Goal: Information Seeking & Learning: Learn about a topic

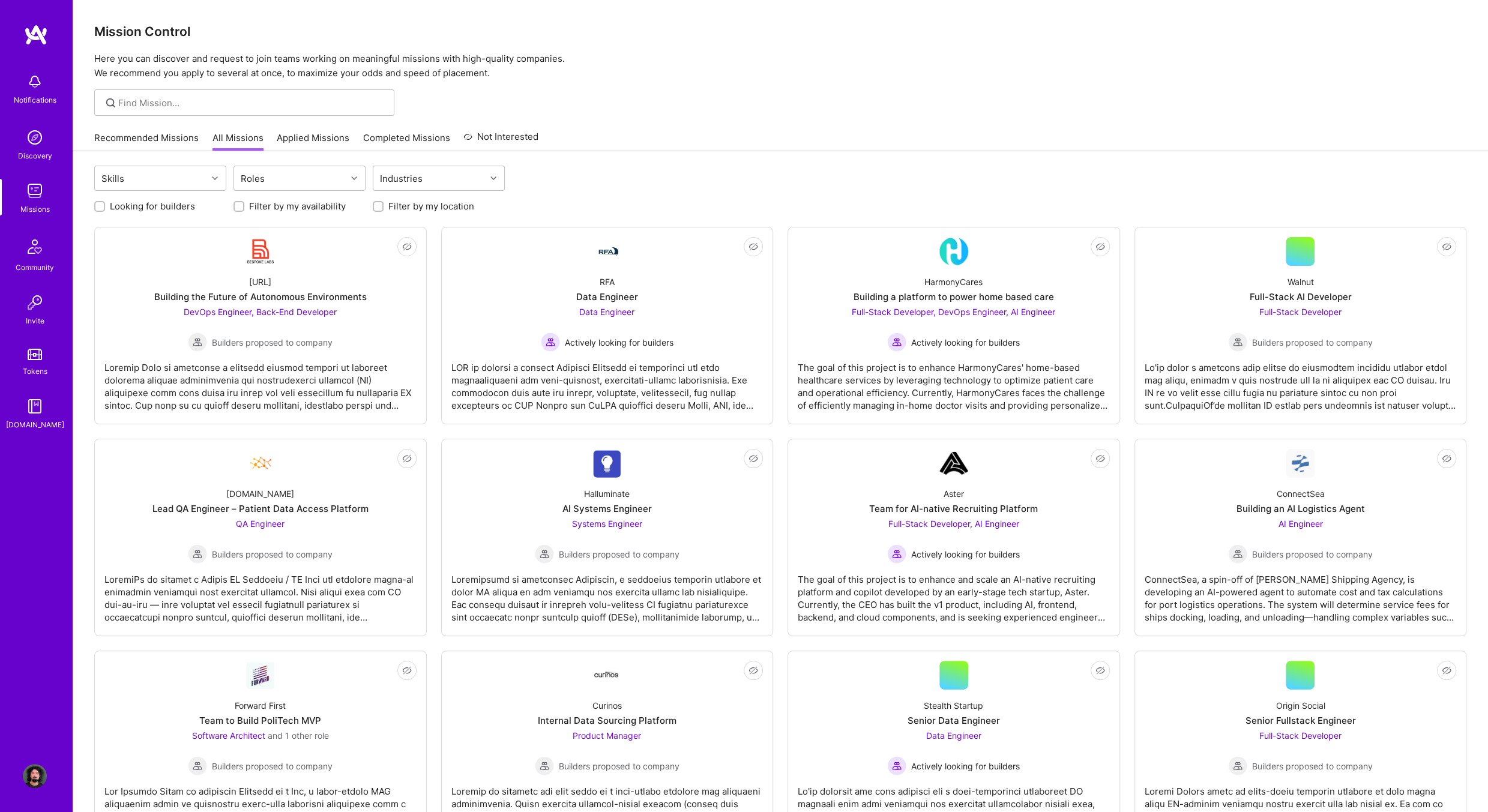
click at [146, 206] on label "Looking for builders" at bounding box center [152, 206] width 85 height 13
click at [105, 206] on input "Looking for builders" at bounding box center [101, 207] width 9 height 9
checkbox input "true"
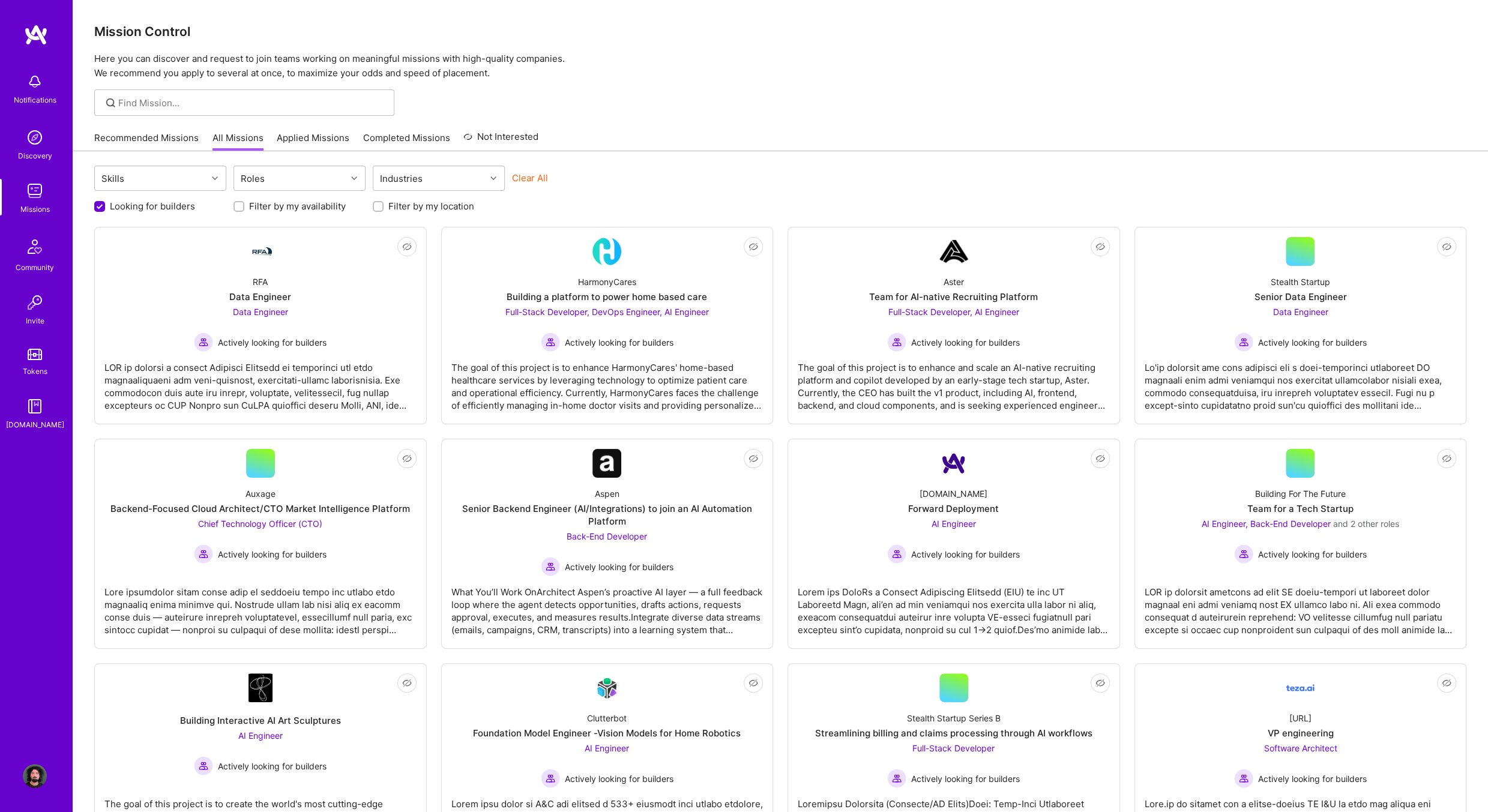
click at [387, 204] on div "Filter by my location" at bounding box center [439, 206] width 132 height 13
click at [391, 196] on div "Looking for builders Filter by my availability Filter by my location" at bounding box center [780, 203] width 1373 height 19
click at [390, 207] on label "Filter by my location" at bounding box center [432, 206] width 86 height 13
click at [384, 207] on input "Filter by my location" at bounding box center [379, 207] width 9 height 9
checkbox input "true"
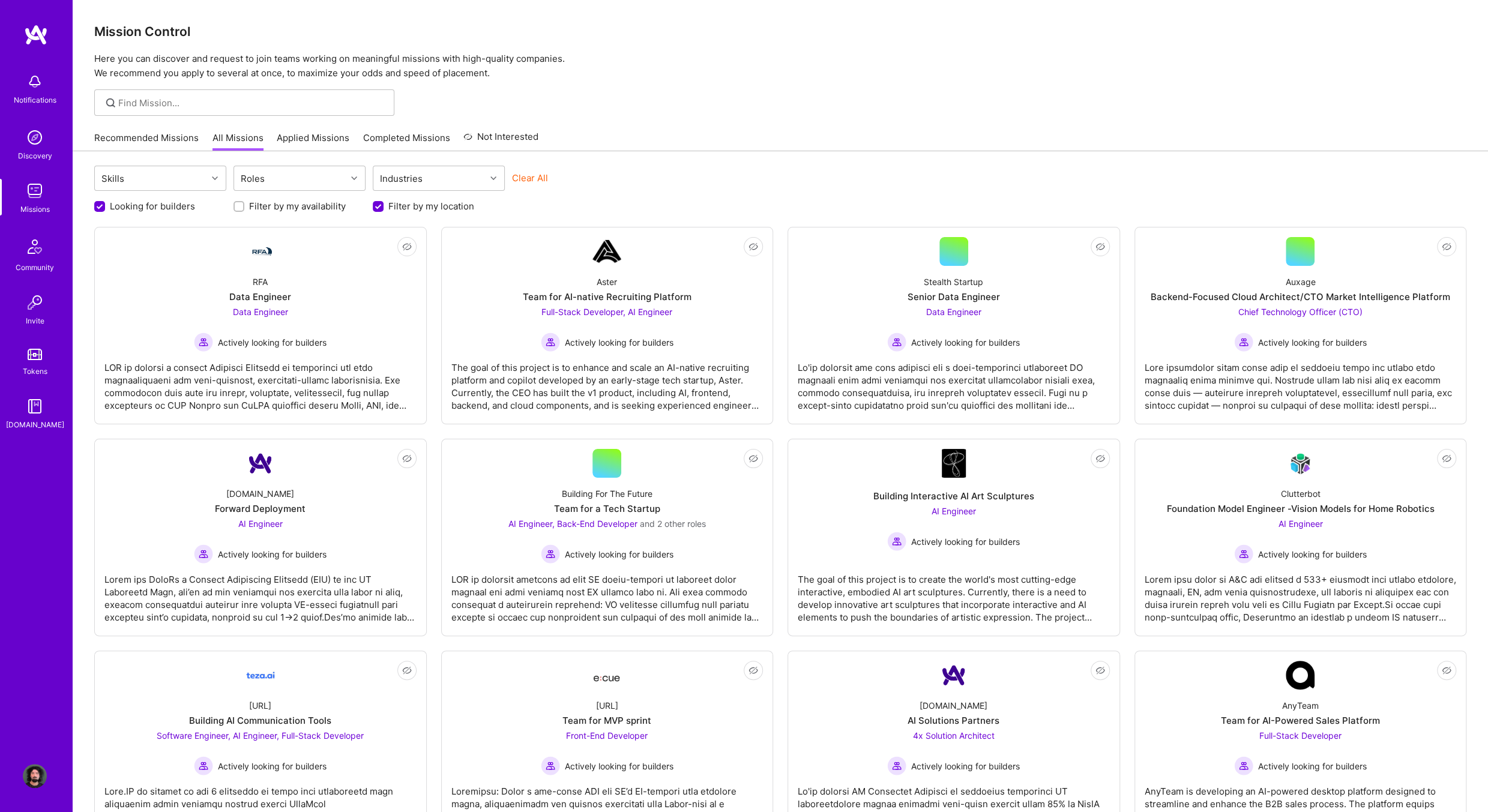
click at [329, 204] on label "Filter by my availability" at bounding box center [297, 206] width 97 height 13
click at [245, 204] on input "Filter by my availability" at bounding box center [240, 207] width 9 height 9
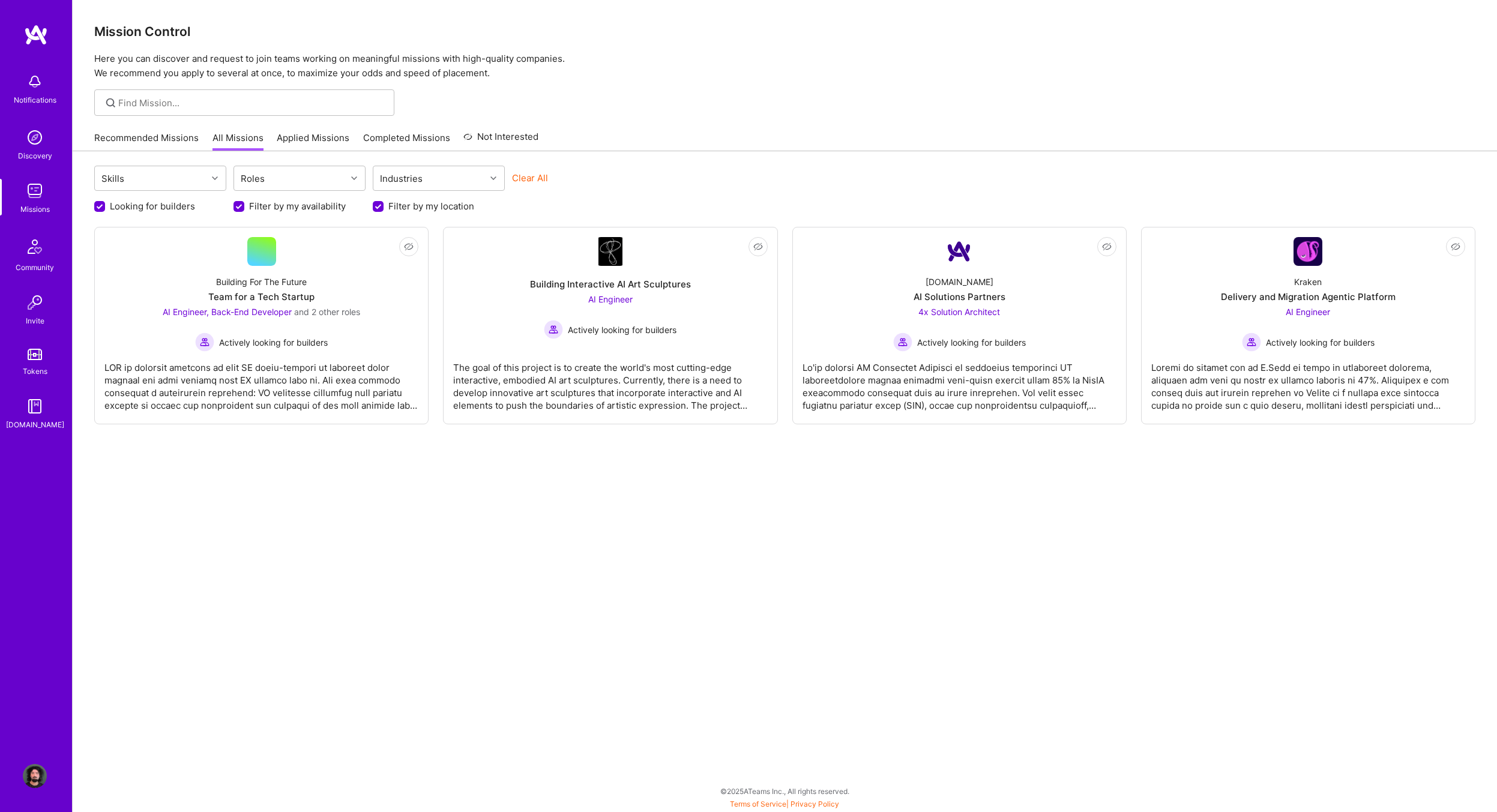
click at [252, 205] on label "Filter by my availability" at bounding box center [297, 206] width 97 height 13
click at [245, 205] on input "Filter by my availability" at bounding box center [239, 206] width 11 height 11
checkbox input "false"
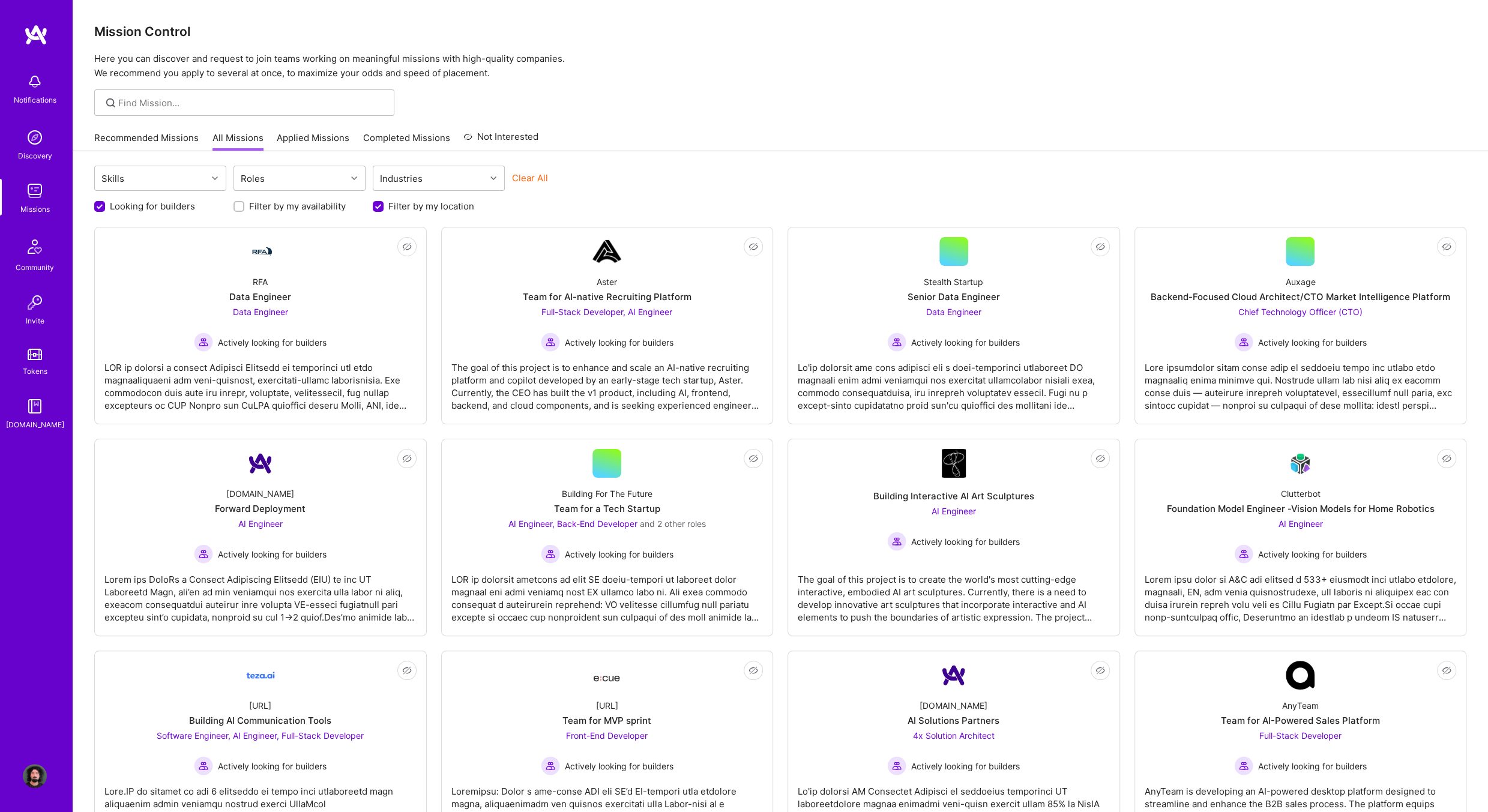
scroll to position [1, 0]
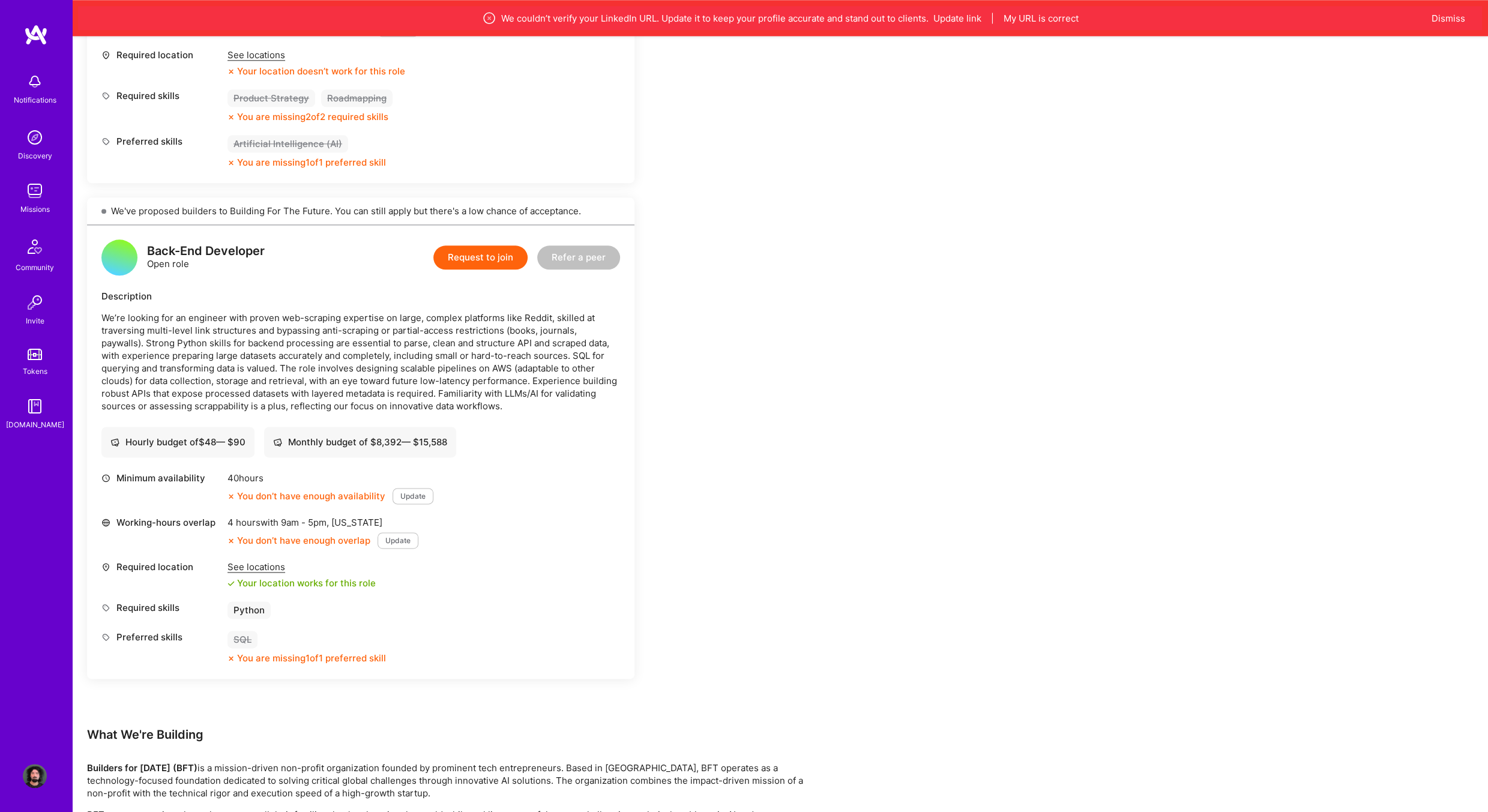
scroll to position [1440, 0]
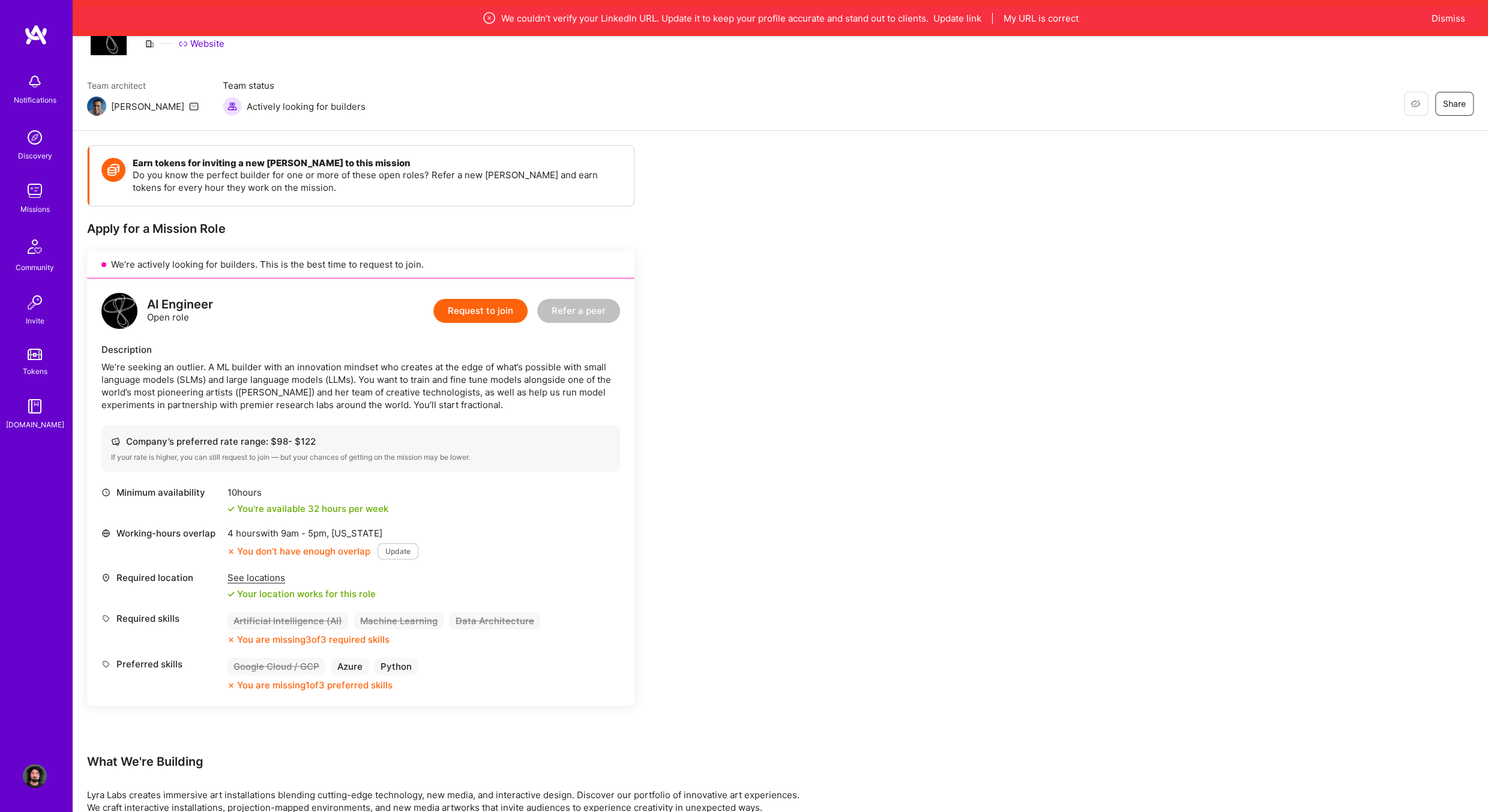
scroll to position [6, 0]
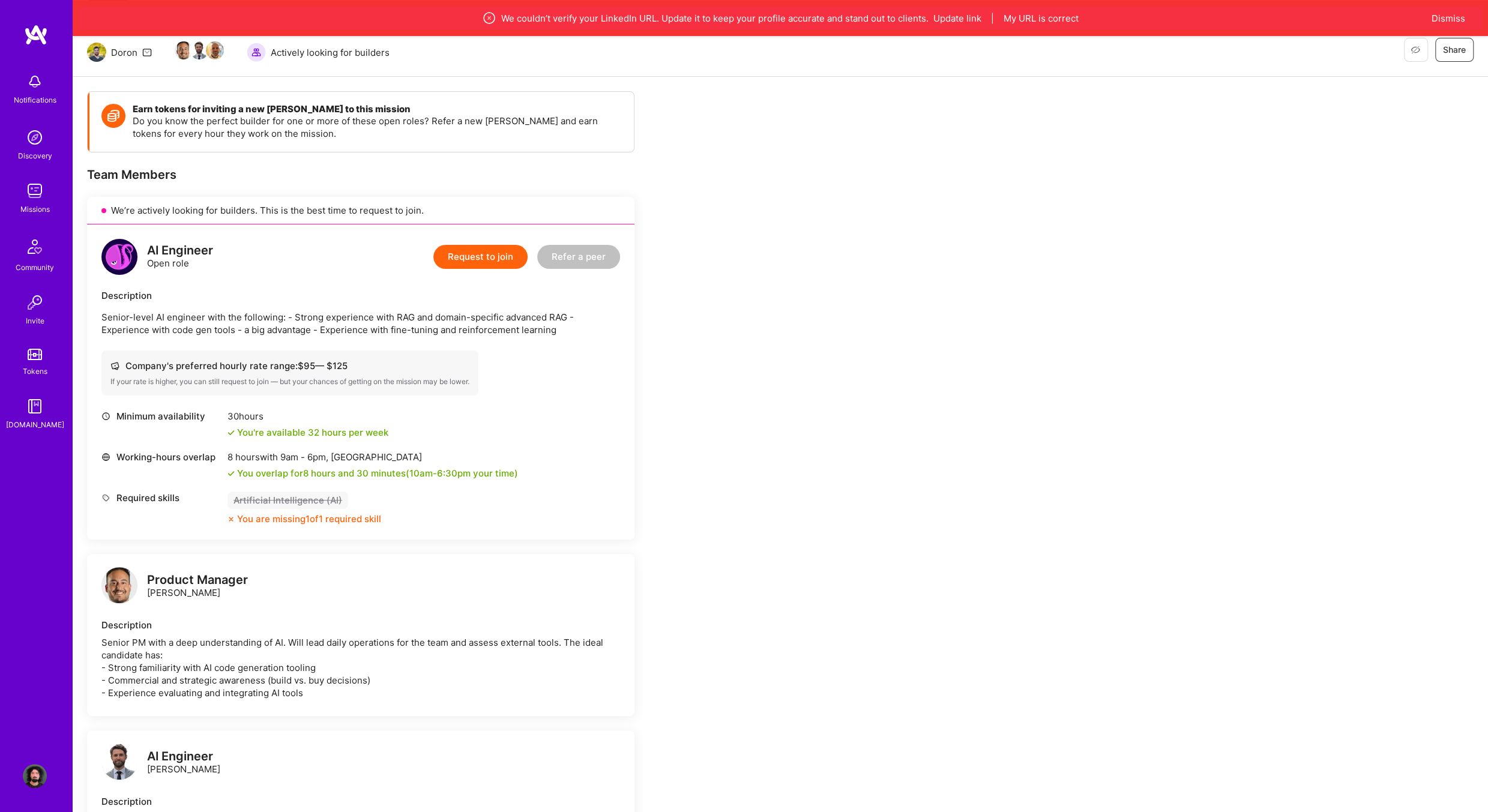
scroll to position [180, 0]
